Goal: Book appointment/travel/reservation

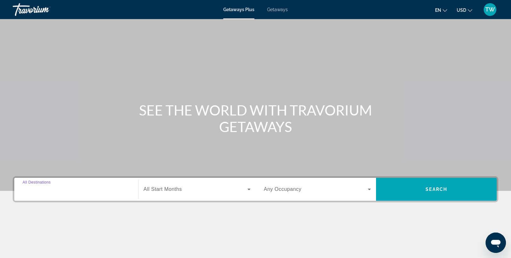
click at [71, 188] on input "Destination All Destinations" at bounding box center [76, 190] width 107 height 8
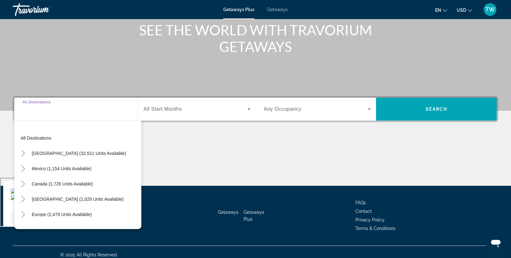
scroll to position [86, 0]
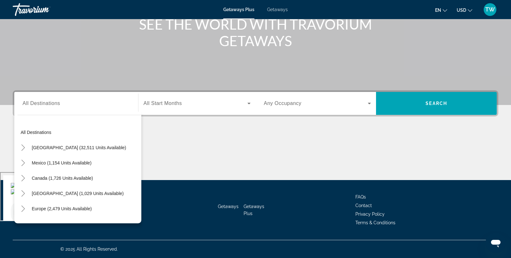
click at [280, 9] on span "Getaways" at bounding box center [277, 9] width 21 height 5
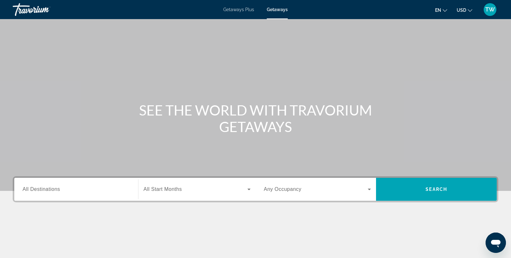
click at [236, 12] on span "Getaways Plus" at bounding box center [238, 9] width 31 height 5
click at [73, 190] on input "Destination All Destinations" at bounding box center [76, 190] width 107 height 8
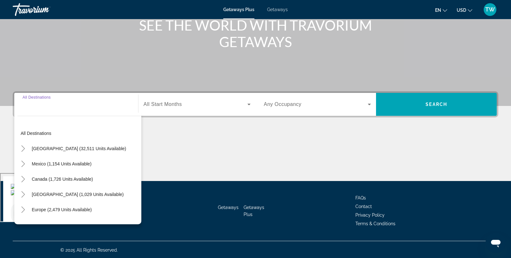
scroll to position [86, 0]
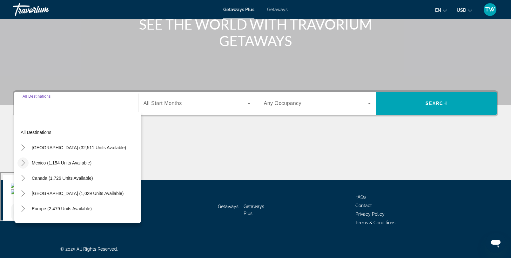
click at [26, 163] on icon "Toggle Mexico (1,154 units available)" at bounding box center [23, 163] width 6 height 6
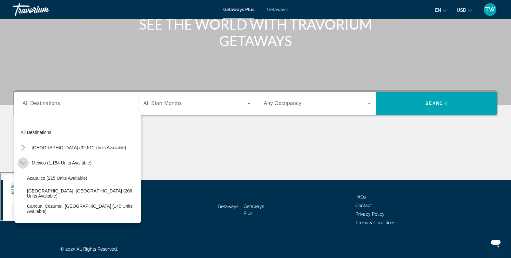
scroll to position [34, 0]
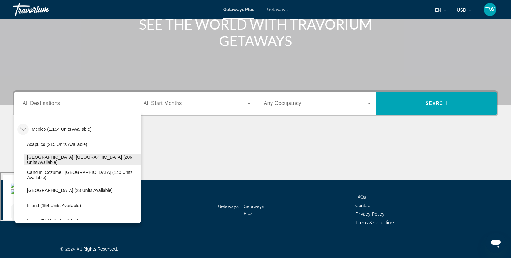
click at [81, 162] on span "[GEOGRAPHIC_DATA], [GEOGRAPHIC_DATA] (206 units available)" at bounding box center [82, 159] width 111 height 10
type input "**********"
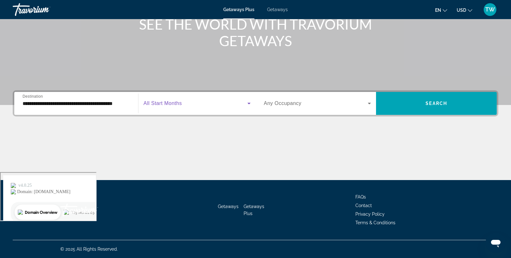
click at [249, 101] on icon "Search widget" at bounding box center [249, 103] width 8 height 8
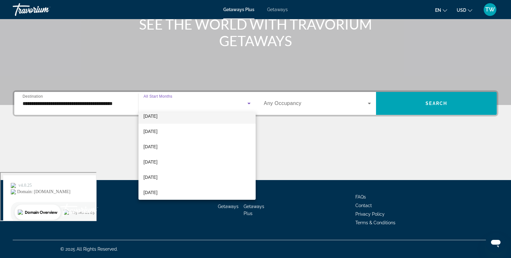
scroll to position [54, 0]
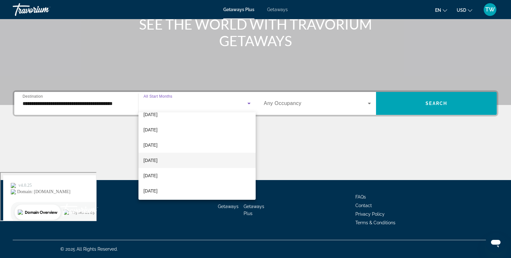
click at [200, 158] on mat-option "[DATE]" at bounding box center [197, 160] width 117 height 15
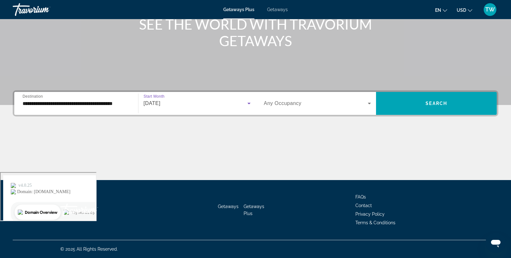
click at [369, 102] on icon "Search widget" at bounding box center [370, 103] width 8 height 8
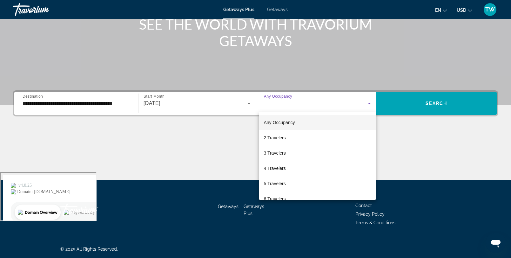
click at [430, 103] on div at bounding box center [255, 129] width 511 height 258
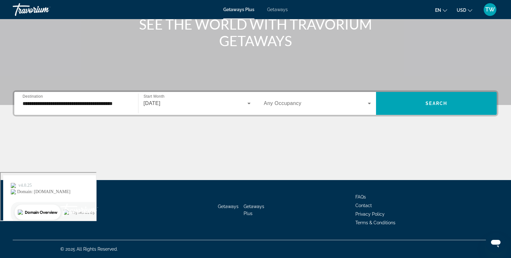
click at [430, 103] on span "Search" at bounding box center [437, 103] width 22 height 5
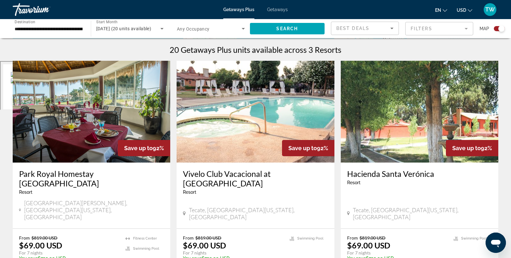
scroll to position [193, 0]
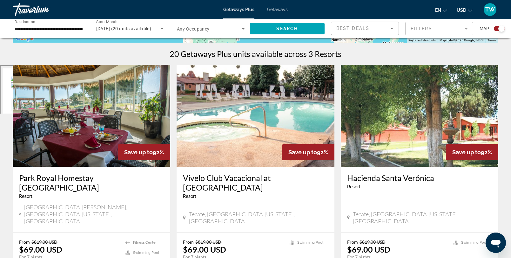
click at [115, 126] on img "Main content" at bounding box center [92, 116] width 158 height 102
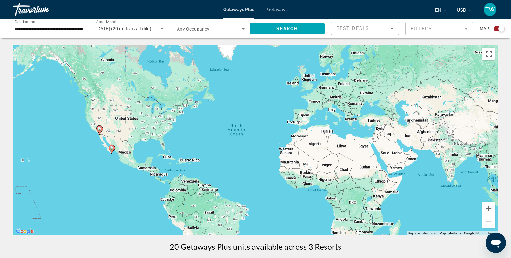
click at [243, 12] on div "Getaways Plus Getaways en English Español Français Italiano Português русский U…" at bounding box center [255, 9] width 511 height 17
click at [244, 10] on span "Getaways Plus" at bounding box center [238, 9] width 31 height 5
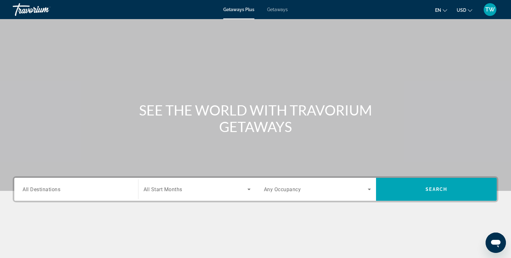
click at [117, 189] on input "Destination All Destinations" at bounding box center [76, 190] width 107 height 8
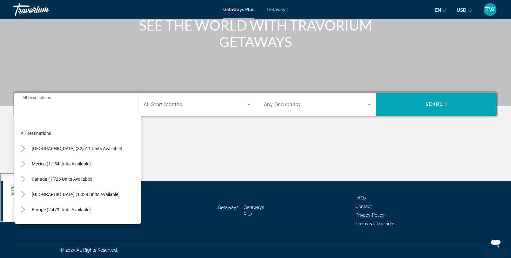
scroll to position [86, 0]
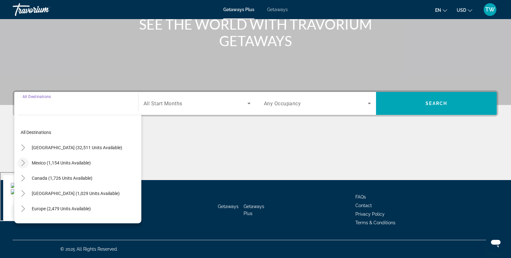
click at [24, 162] on icon "Toggle Mexico (1,154 units available)" at bounding box center [23, 163] width 6 height 6
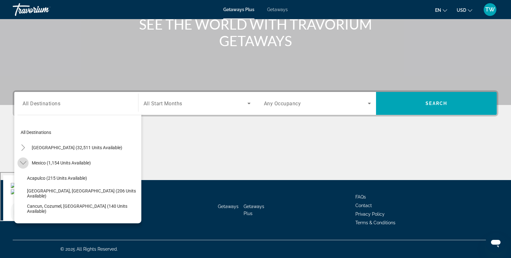
scroll to position [34, 0]
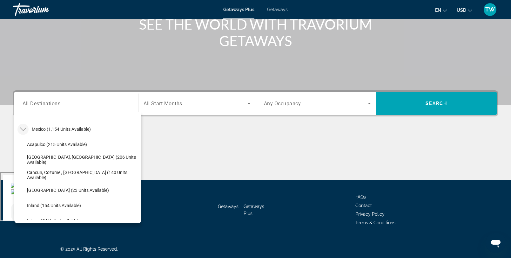
click at [23, 132] on icon "Toggle Mexico (1,154 units available)" at bounding box center [23, 129] width 6 height 6
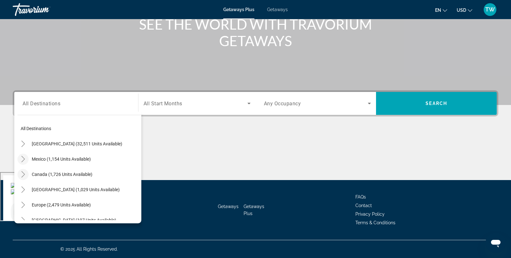
scroll to position [0, 0]
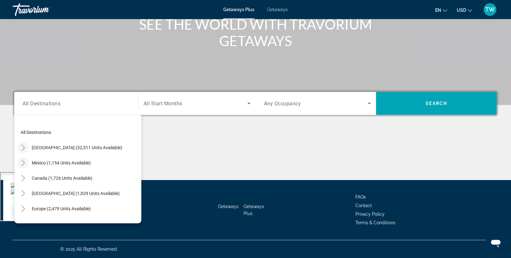
click at [24, 146] on icon "Toggle United States (32,511 units available)" at bounding box center [23, 147] width 6 height 6
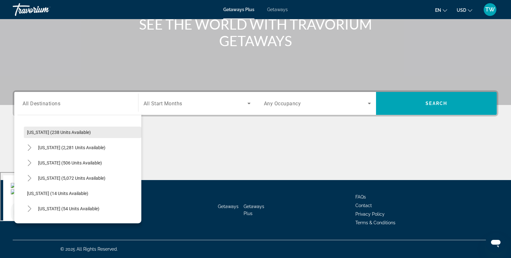
scroll to position [49, 0]
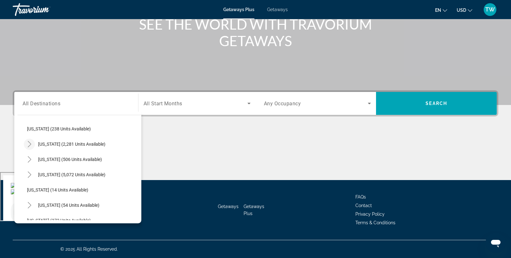
click at [29, 145] on icon "Toggle California (2,281 units available)" at bounding box center [29, 144] width 6 height 6
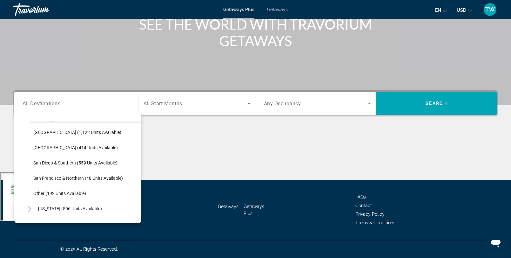
scroll to position [90, 0]
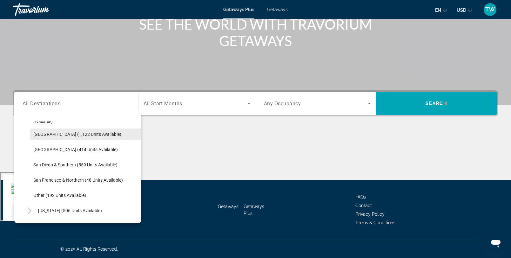
click at [54, 136] on span "[GEOGRAPHIC_DATA] (1,122 units available)" at bounding box center [77, 134] width 88 height 5
type input "**********"
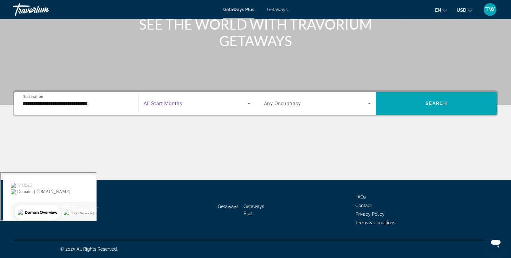
click at [248, 104] on icon "Search widget" at bounding box center [249, 103] width 8 height 8
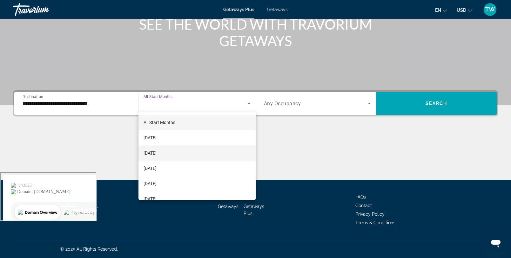
scroll to position [7, 0]
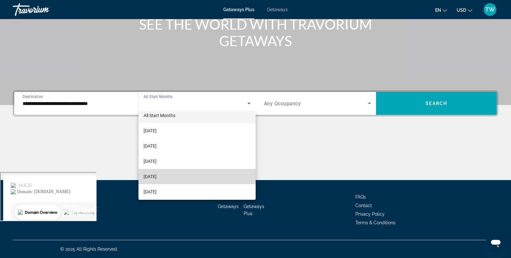
click at [206, 175] on mat-option "[DATE]" at bounding box center [197, 176] width 117 height 15
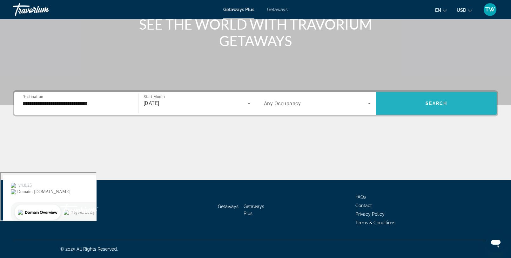
click at [416, 103] on span "Search widget" at bounding box center [436, 103] width 121 height 15
